Goal: Task Accomplishment & Management: Manage account settings

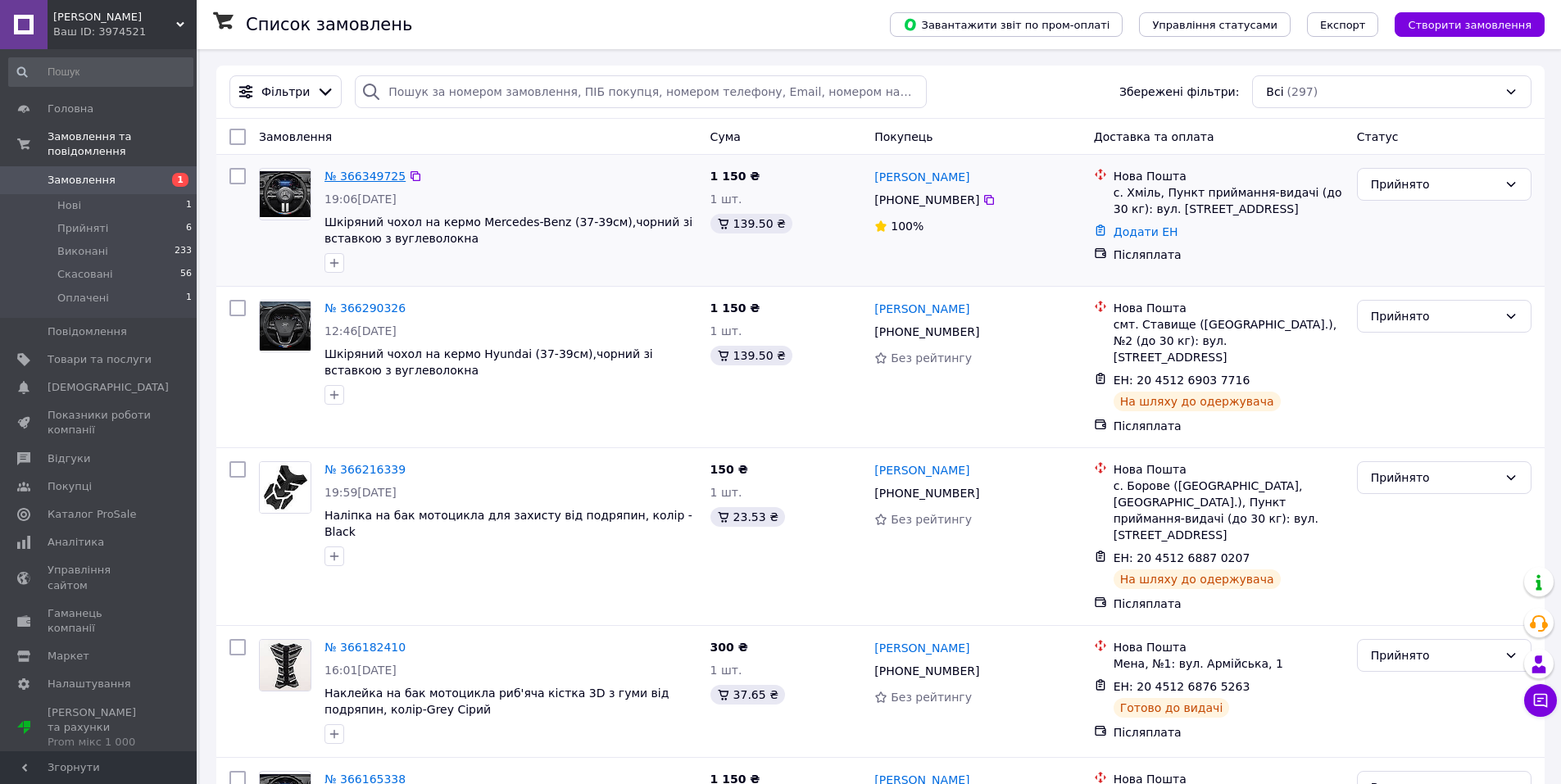
click at [361, 173] on link "№ 366349725" at bounding box center [364, 175] width 81 height 13
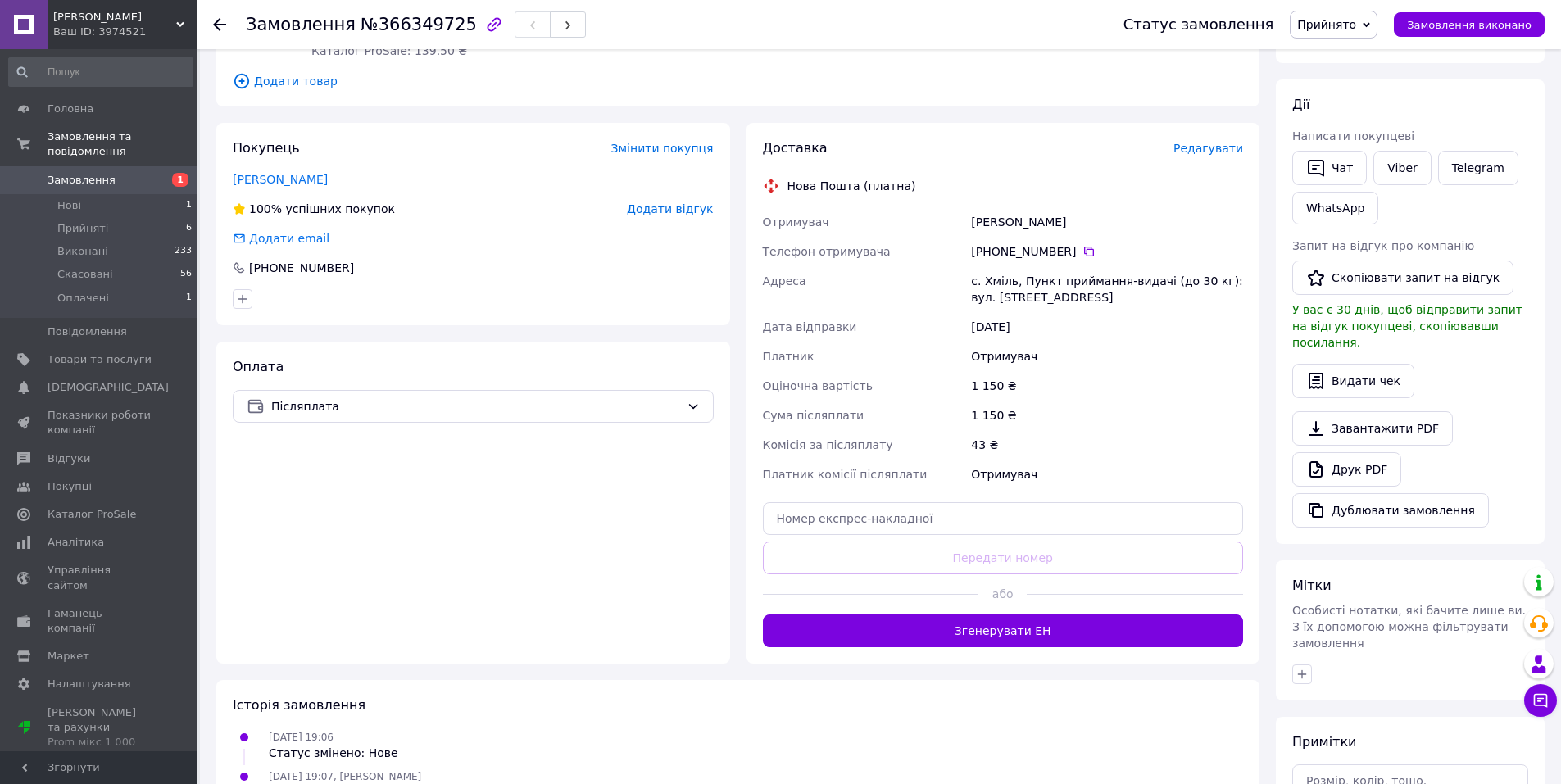
scroll to position [246, 0]
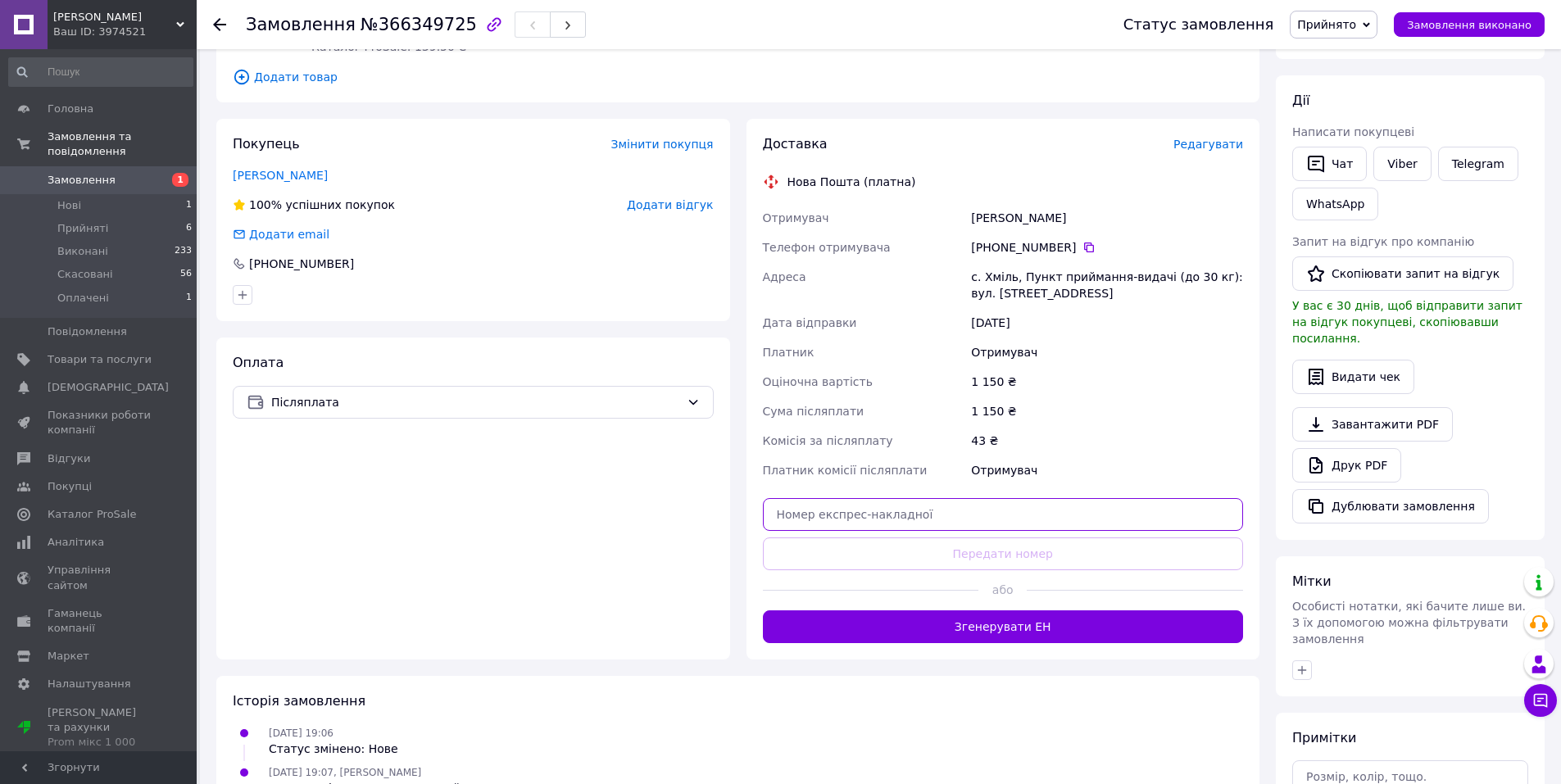
click at [988, 509] on input "text" at bounding box center [1003, 514] width 481 height 33
click at [721, 506] on div "Оплата Післяплата" at bounding box center [473, 498] width 514 height 321
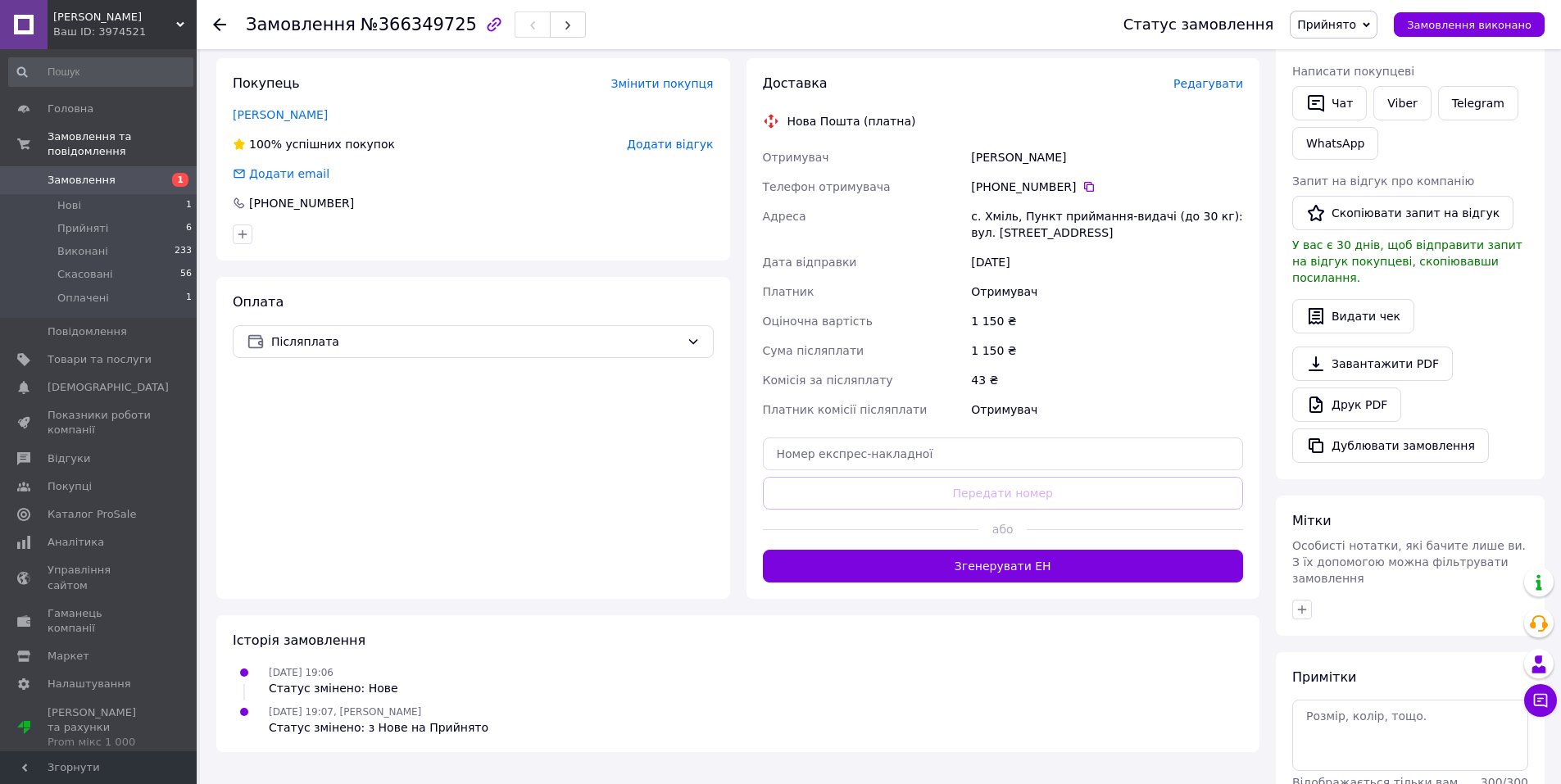
scroll to position [327, 0]
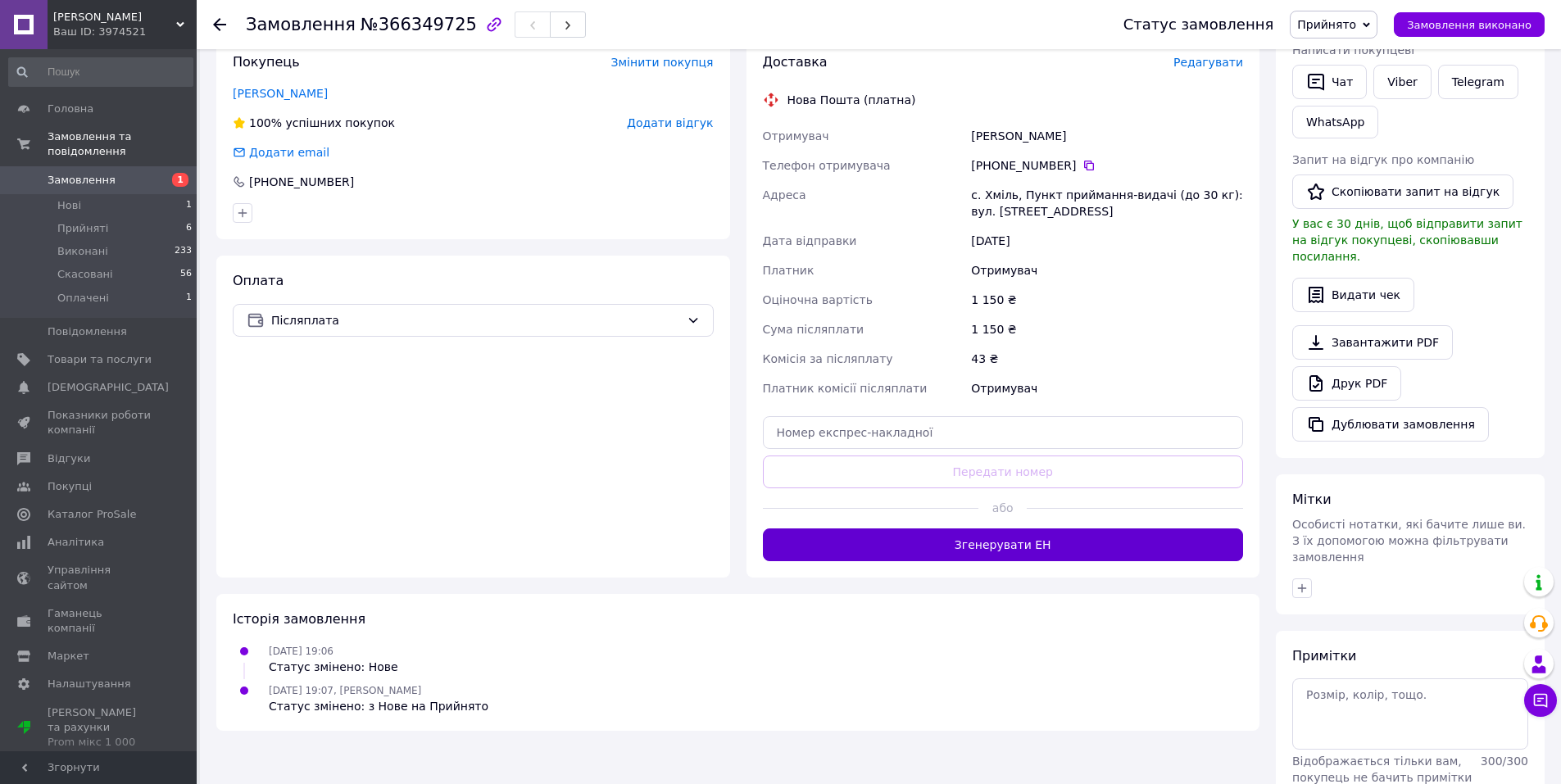
click at [993, 543] on button "Згенерувати ЕН" at bounding box center [1003, 544] width 481 height 33
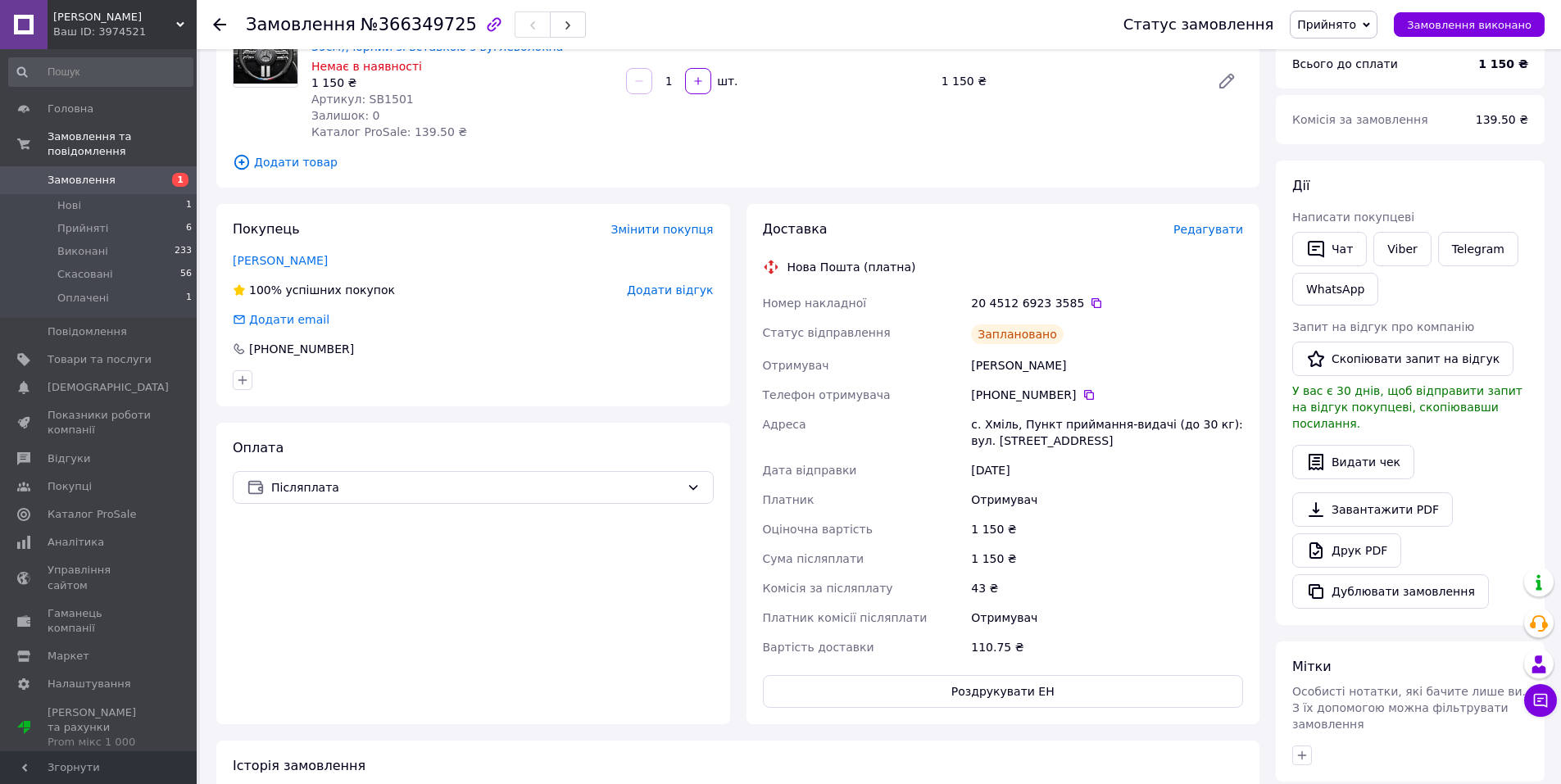
scroll to position [0, 0]
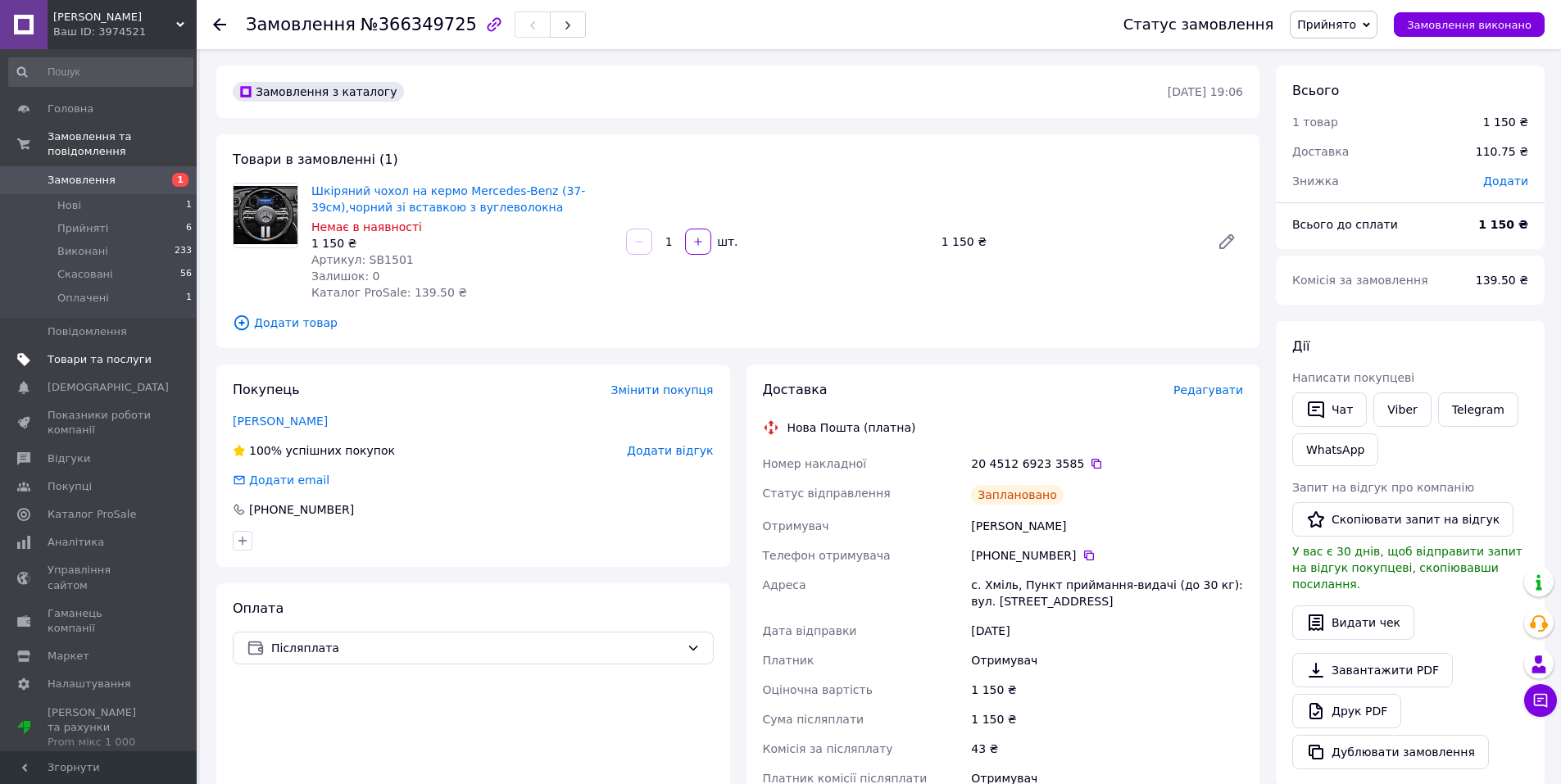
click at [75, 352] on span "Товари та послуги" at bounding box center [100, 359] width 104 height 14
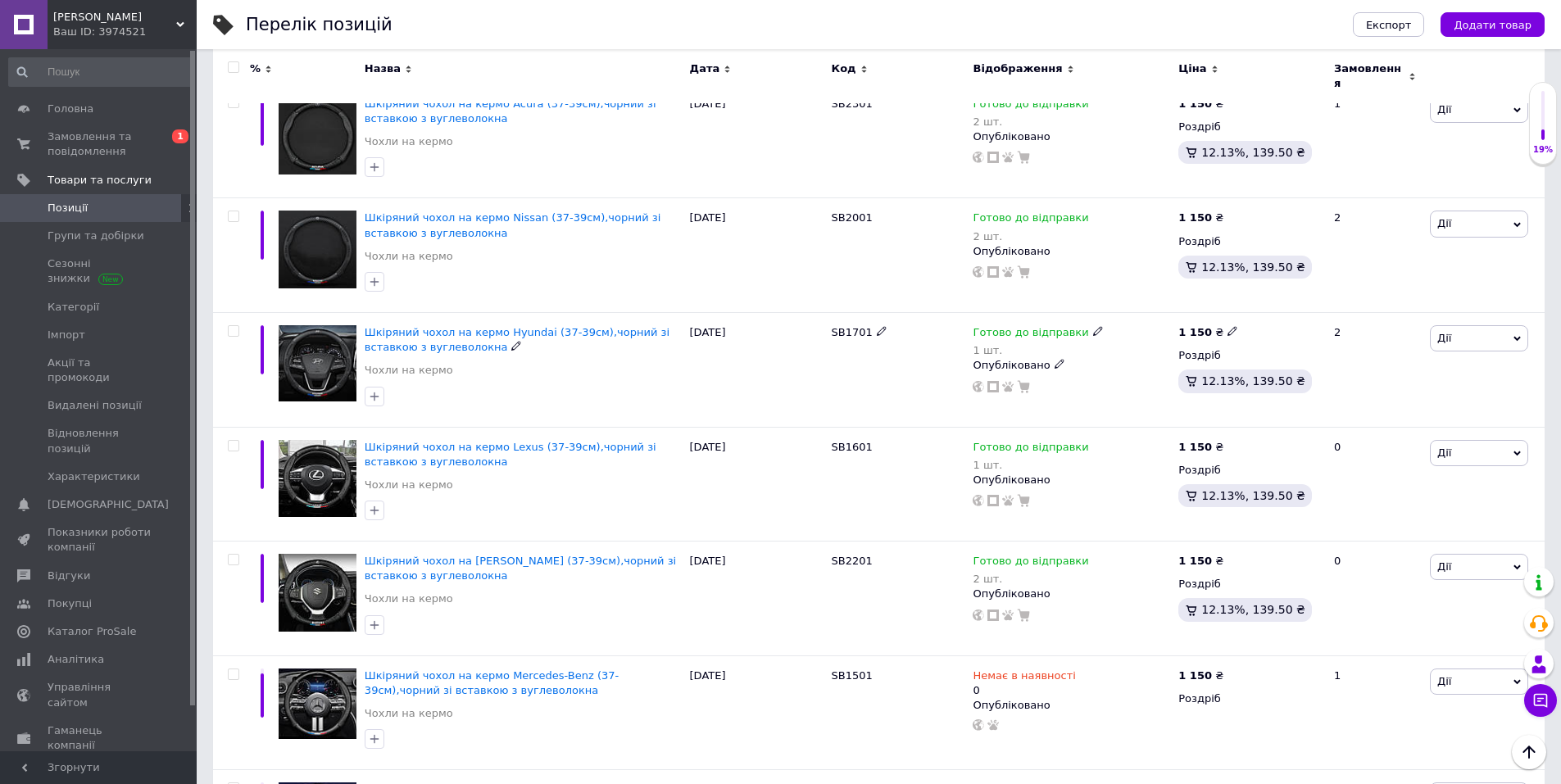
scroll to position [6715, 0]
click at [1080, 668] on icon at bounding box center [1085, 673] width 10 height 10
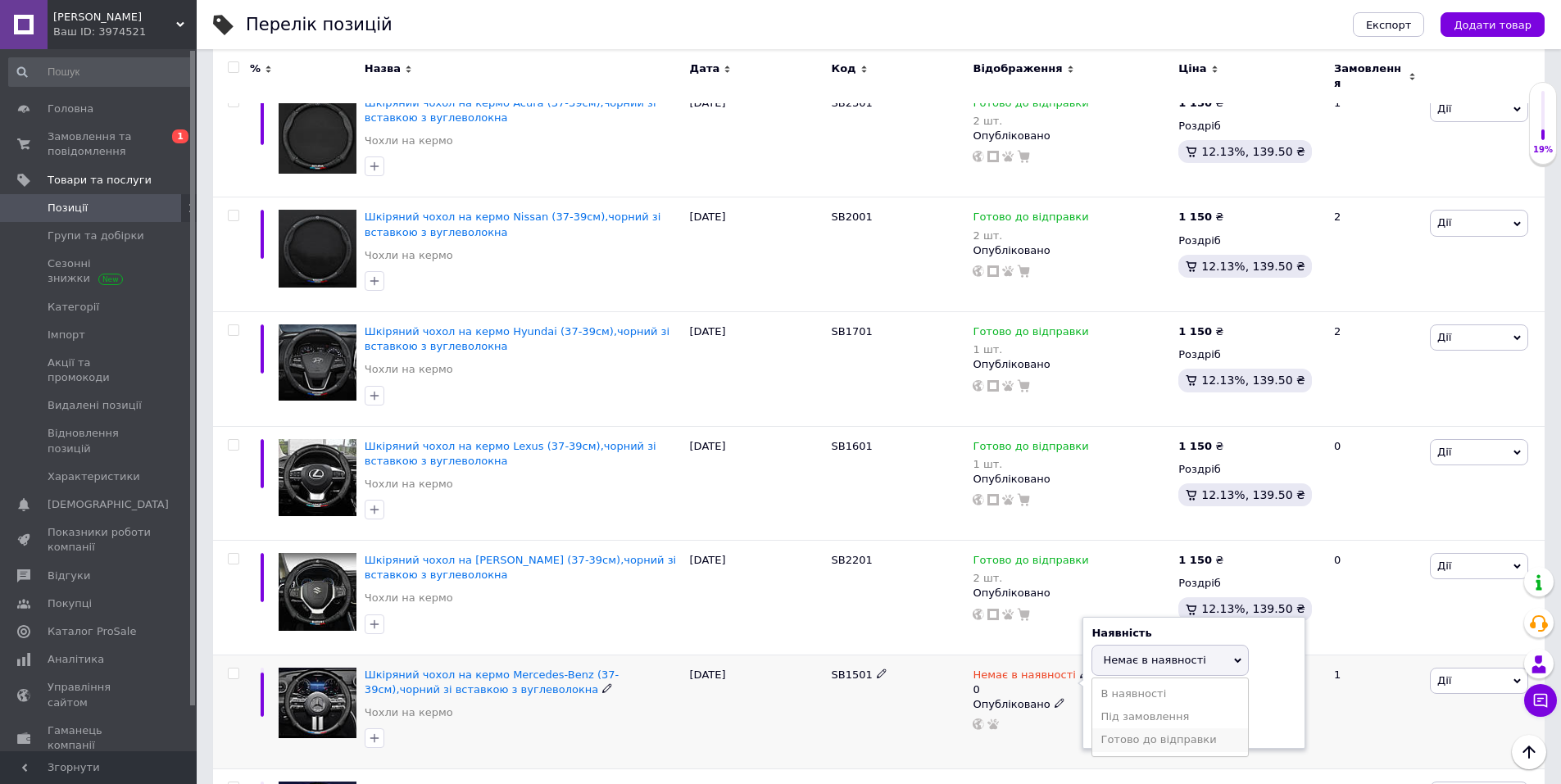
click at [1137, 728] on li "Готово до відправки" at bounding box center [1170, 739] width 156 height 23
click at [1122, 721] on input "0" at bounding box center [1154, 737] width 124 height 33
type input "2"
click at [909, 655] on div "SB1501" at bounding box center [898, 712] width 142 height 115
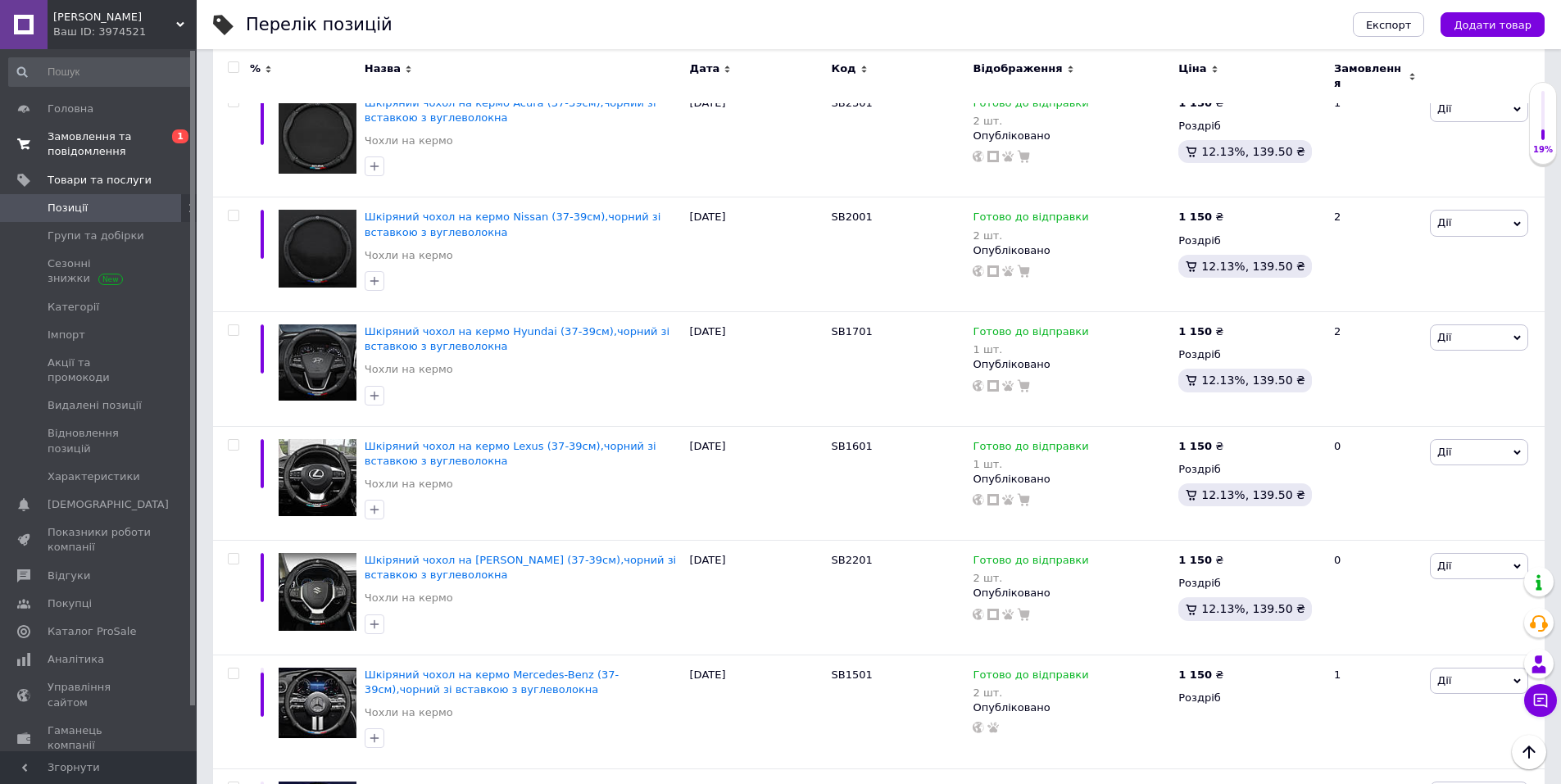
click at [84, 148] on span "Замовлення та повідомлення" at bounding box center [100, 144] width 104 height 30
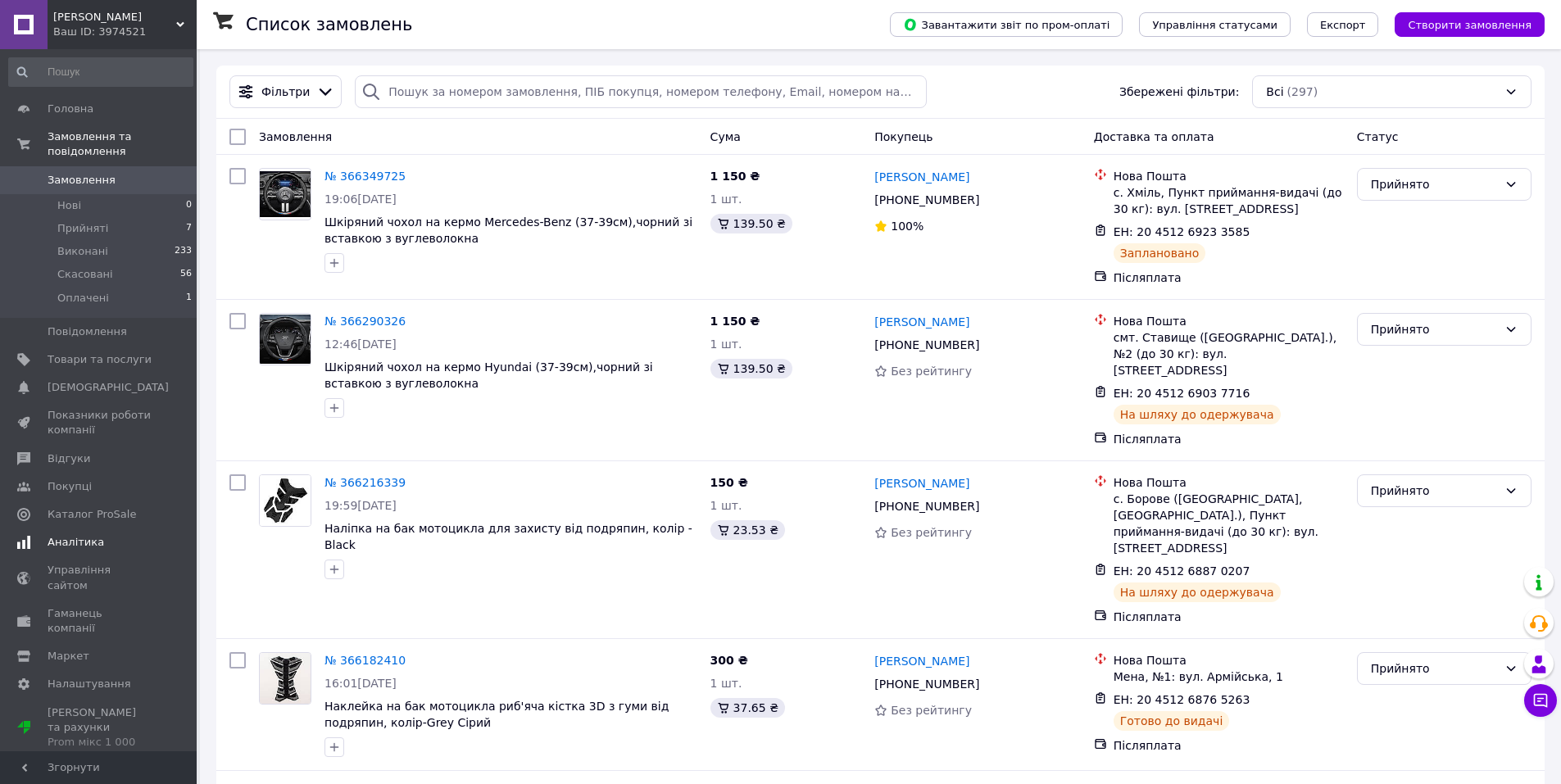
click at [77, 535] on span "Аналітика" at bounding box center [76, 542] width 56 height 14
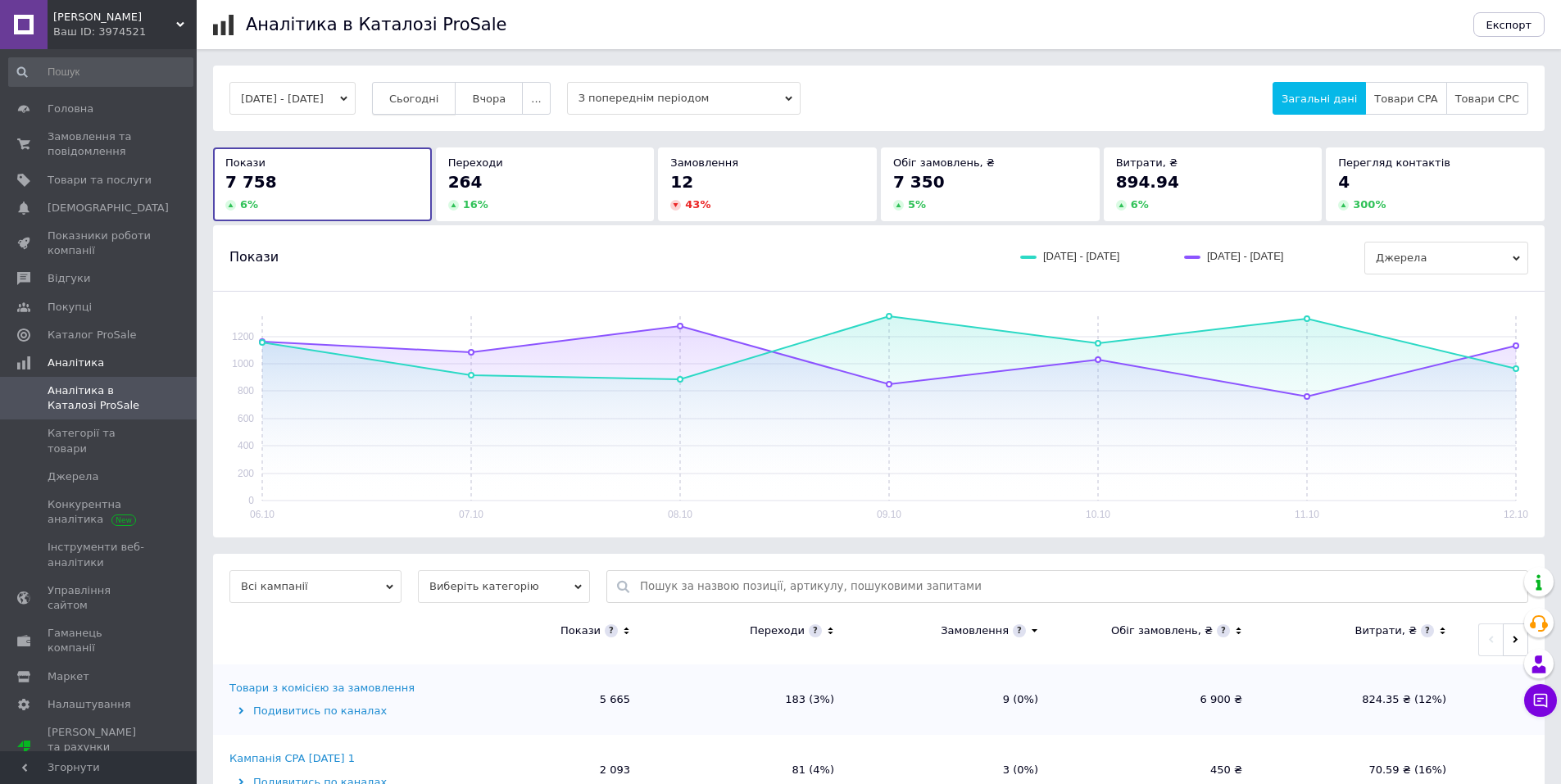
click at [439, 100] on span "Сьогодні" at bounding box center [413, 99] width 50 height 12
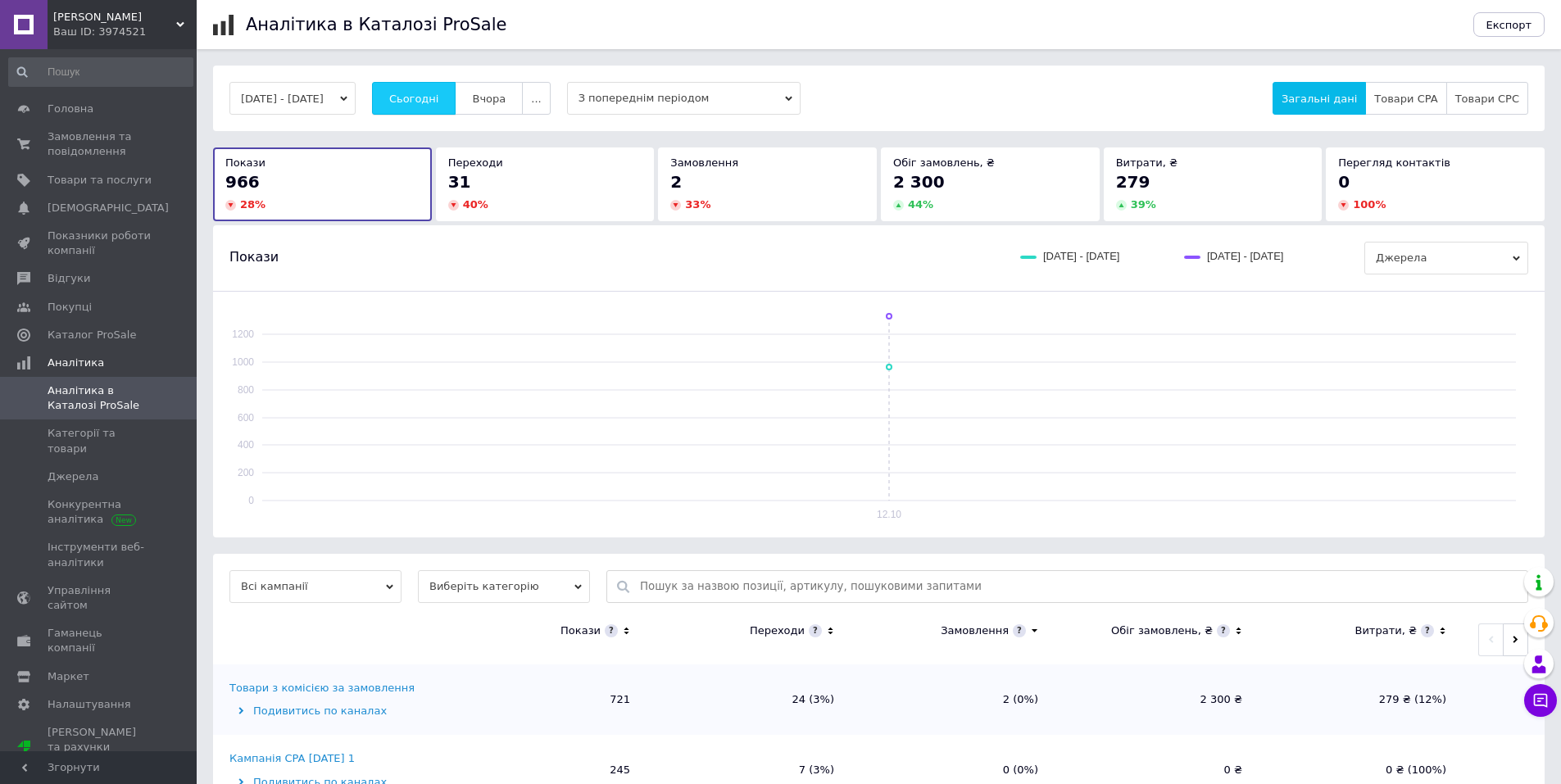
click at [439, 100] on span "Сьогодні" at bounding box center [413, 99] width 50 height 12
